Goal: Information Seeking & Learning: Learn about a topic

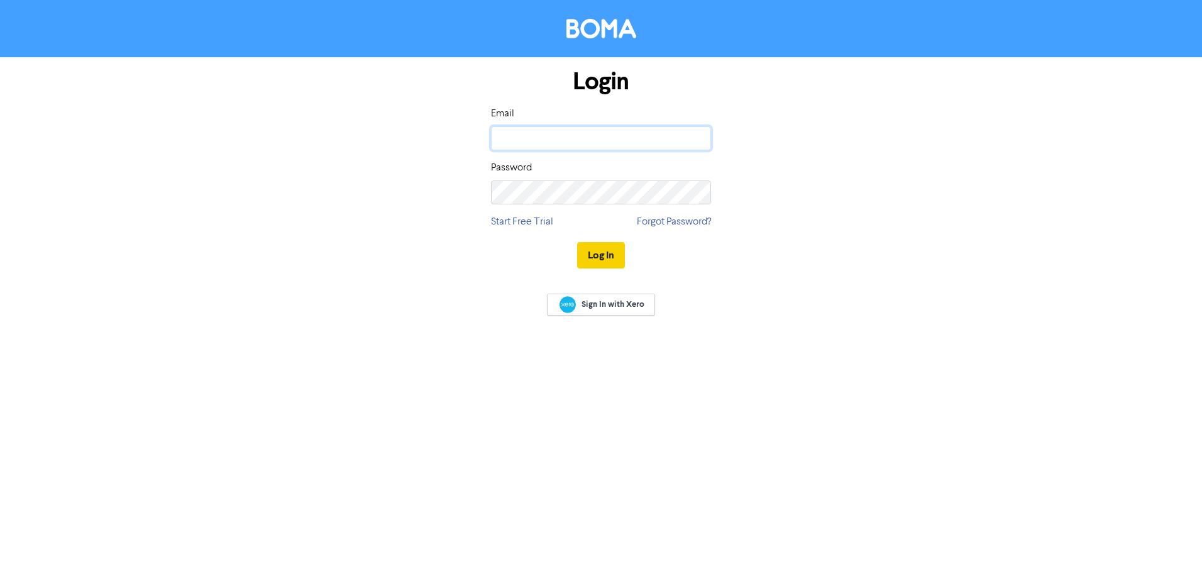
type input "shaina@dva.co.nz"
click at [620, 256] on button "Log In" at bounding box center [601, 255] width 48 height 26
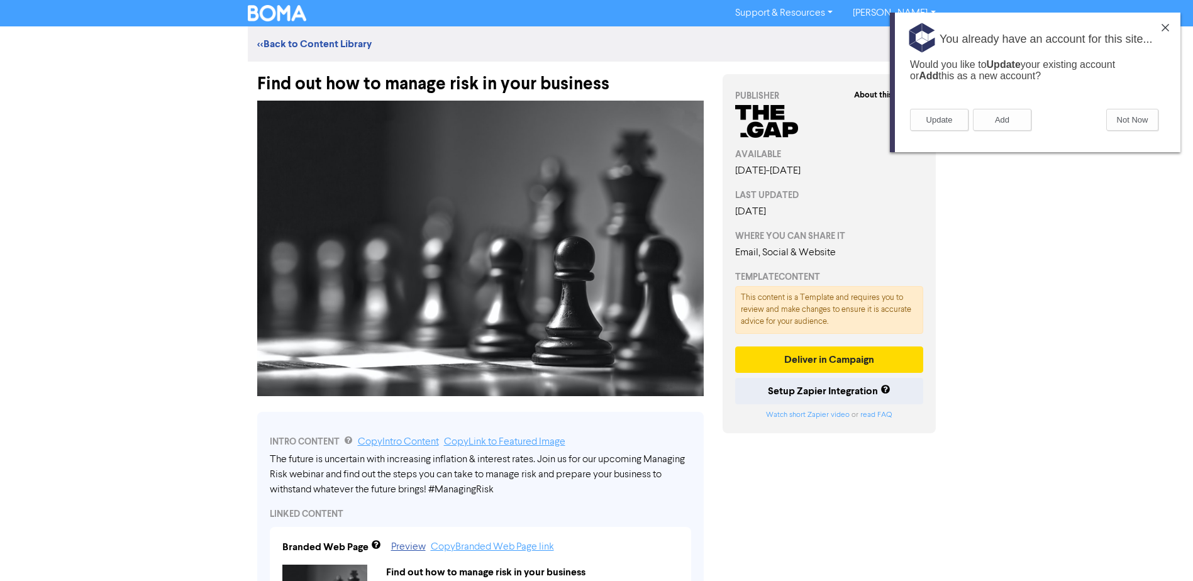
click at [1176, 28] on div "You already have an account for this site..." at bounding box center [1035, 36] width 290 height 47
click at [1171, 28] on div "You already have an account for this site..." at bounding box center [1035, 36] width 290 height 47
click at [287, 15] on img at bounding box center [277, 13] width 59 height 16
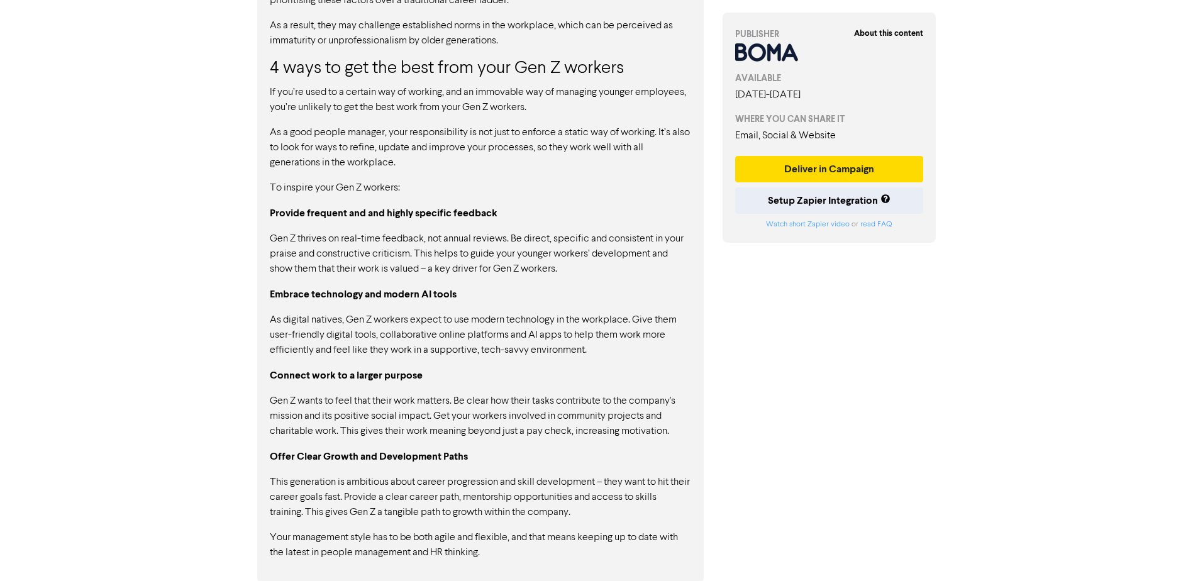
scroll to position [1139, 0]
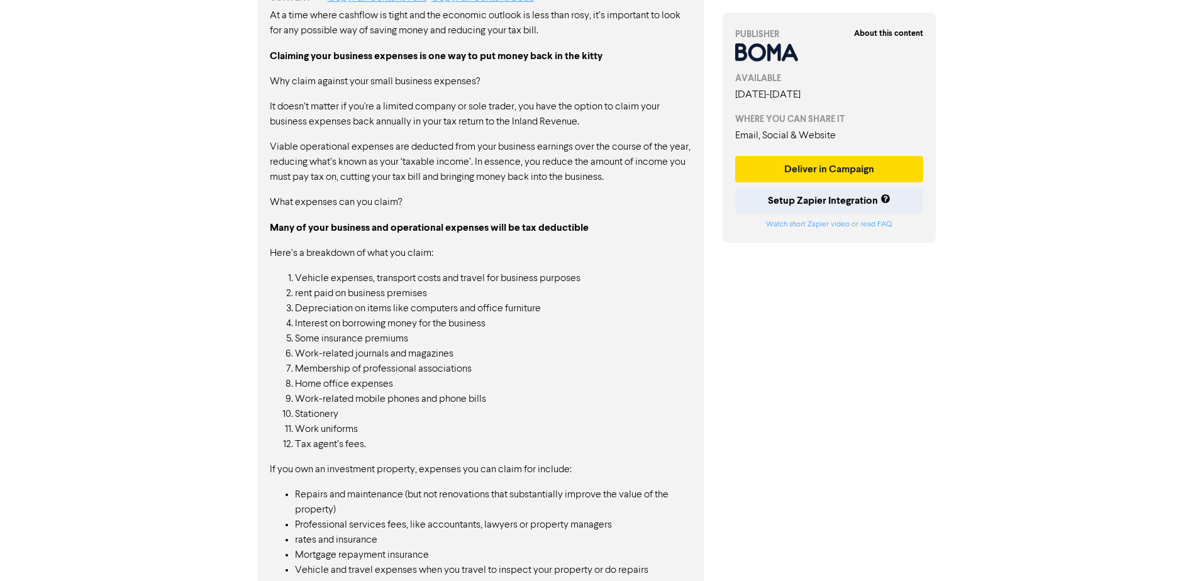
scroll to position [692, 0]
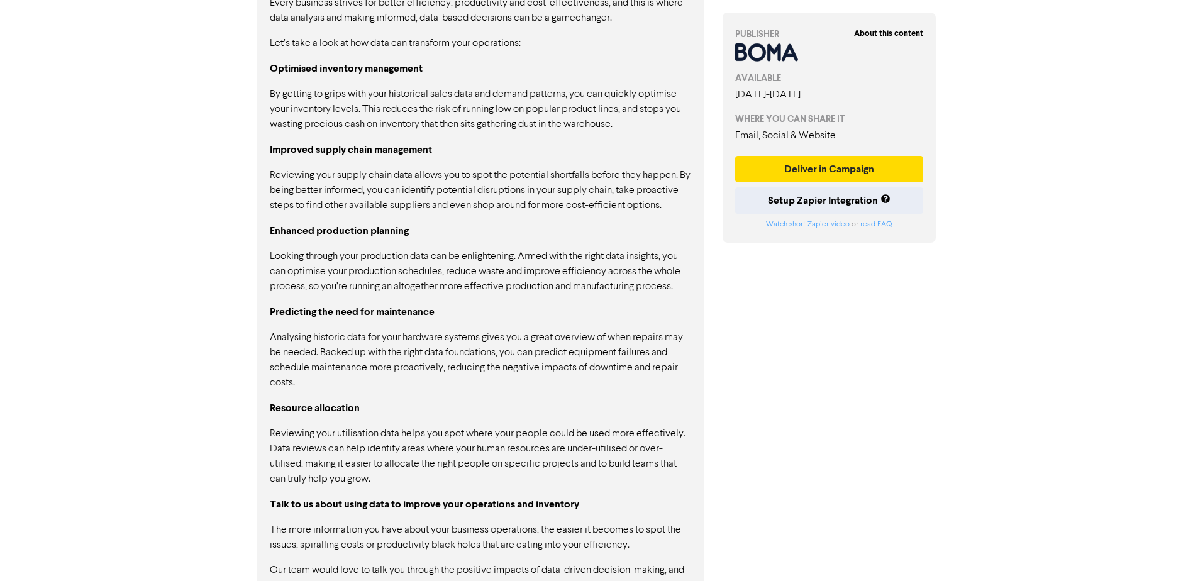
scroll to position [867, 0]
